Goal: Entertainment & Leisure: Consume media (video, audio)

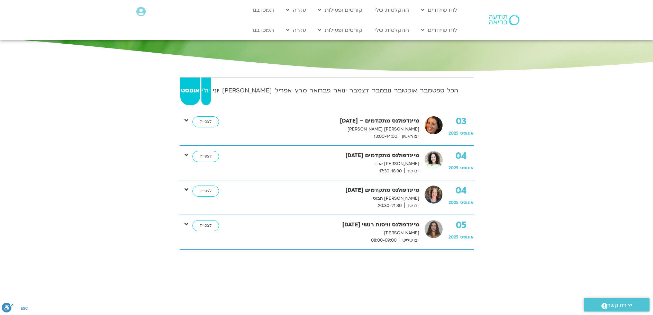
click at [210, 89] on strong "יולי" at bounding box center [205, 90] width 9 height 10
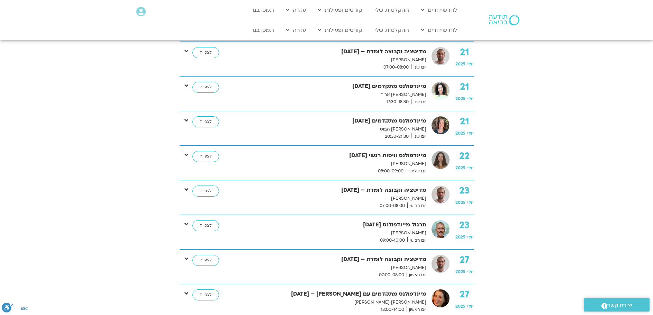
scroll to position [955, 0]
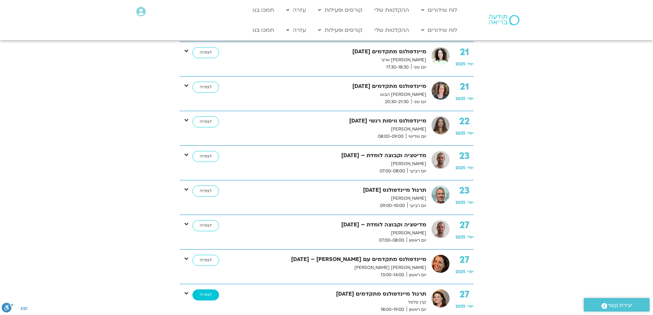
click at [201, 293] on link "לצפייה" at bounding box center [205, 294] width 27 height 11
